Goal: Check status

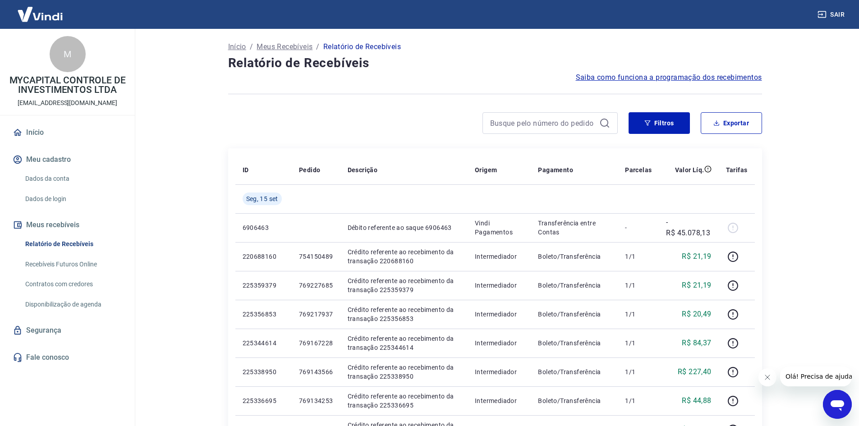
click at [663, 118] on button "Filtros" at bounding box center [659, 123] width 61 height 22
